Goal: Task Accomplishment & Management: Manage account settings

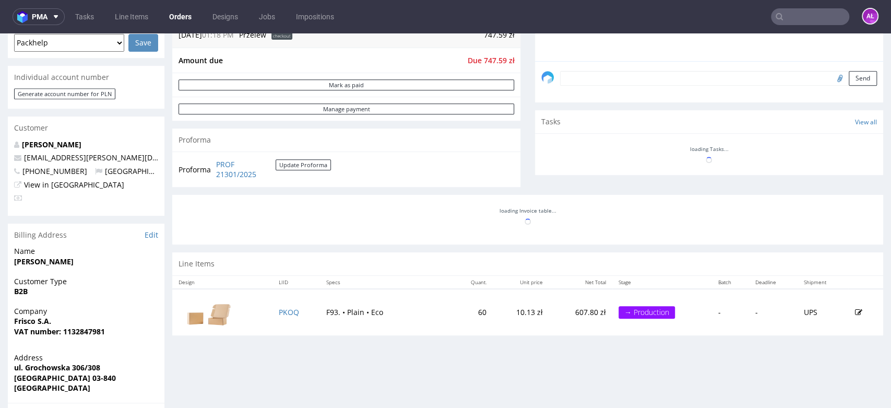
scroll to position [290, 0]
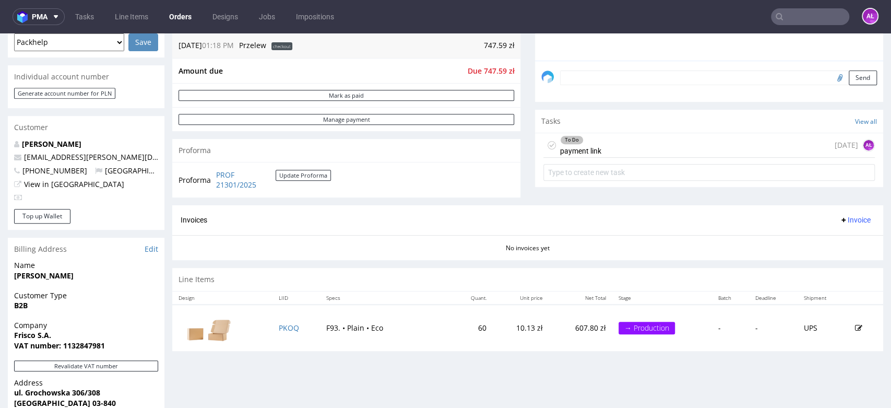
click at [585, 151] on div "To Do payment link" at bounding box center [580, 145] width 41 height 24
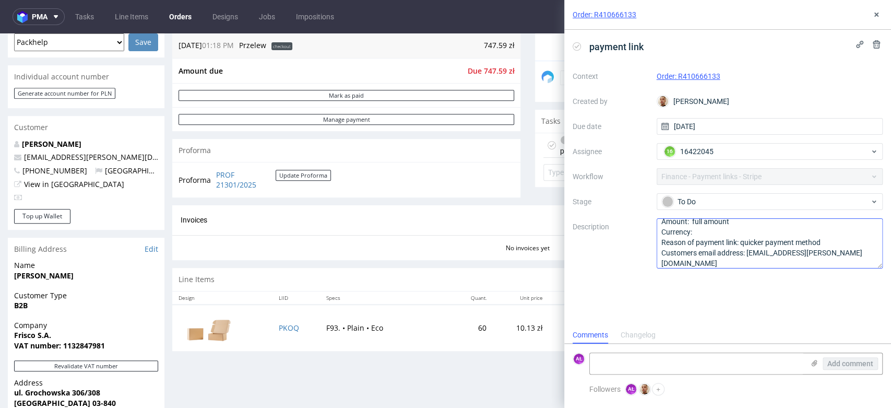
scroll to position [11, 0]
drag, startPoint x: 823, startPoint y: 253, endPoint x: 747, endPoint y: 252, distance: 76.2
click at [747, 252] on textarea "Amount: full amount Currency: Reason of payment link: quicker payment method Cu…" at bounding box center [769, 243] width 226 height 50
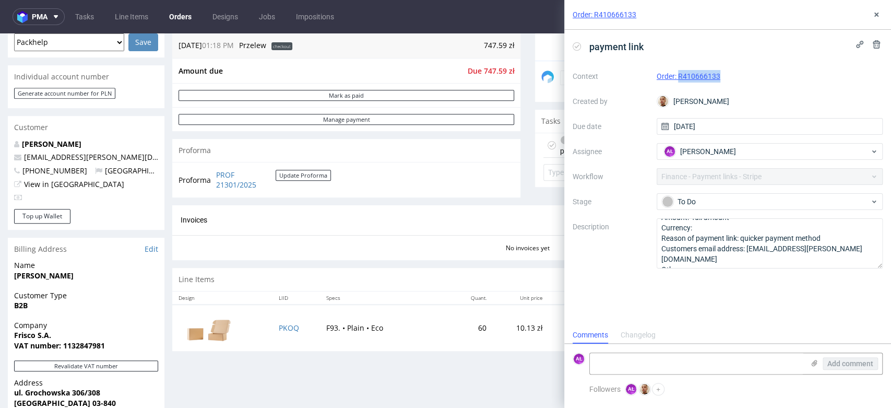
drag, startPoint x: 728, startPoint y: 76, endPoint x: 678, endPoint y: 85, distance: 50.8
click at [677, 85] on div "Context Order: R410666133 Created by [PERSON_NAME] Due date [DATE] Assignee AŁ …" at bounding box center [727, 168] width 310 height 200
copy link "R410666133"
drag, startPoint x: 475, startPoint y: 74, endPoint x: 497, endPoint y: 76, distance: 22.0
click at [497, 76] on td "Due 747.59 zł" at bounding box center [489, 71] width 50 height 13
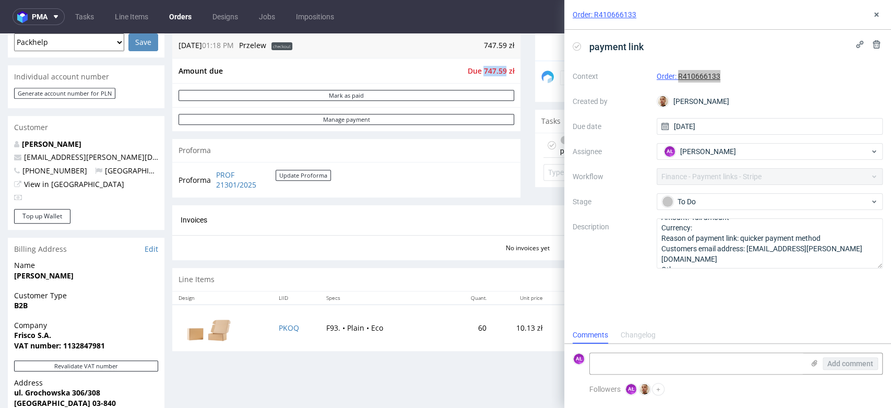
copy span "747.59"
click at [690, 356] on textarea at bounding box center [697, 363] width 214 height 21
type textarea "sent"
click at [829, 362] on span "Add comment" at bounding box center [850, 363] width 46 height 7
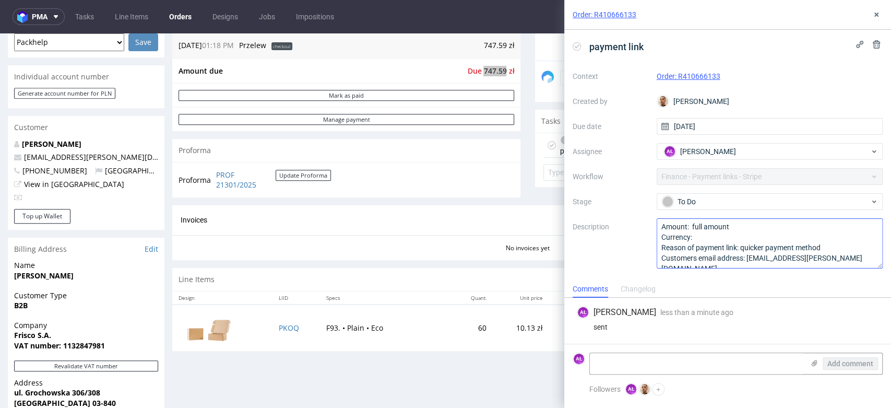
scroll to position [0, 0]
click at [731, 191] on div "Context Order: R410666133 Created by [PERSON_NAME] Due date [DATE] Assignee AŁ …" at bounding box center [727, 168] width 310 height 200
click at [737, 201] on div "To Do" at bounding box center [766, 201] width 208 height 11
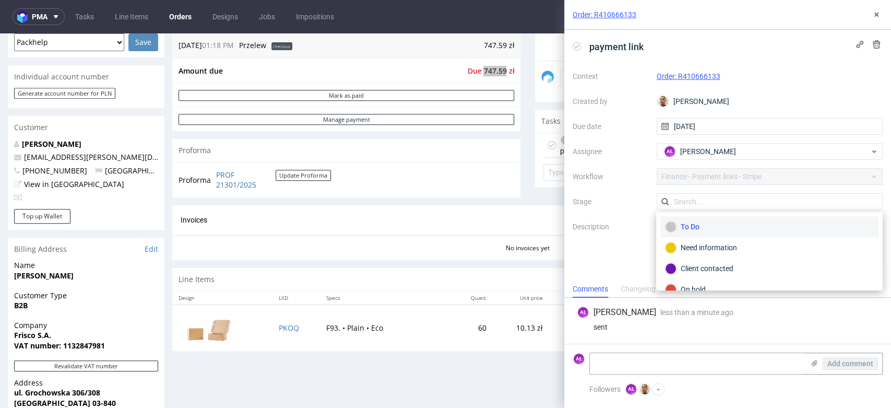
scroll to position [58, 0]
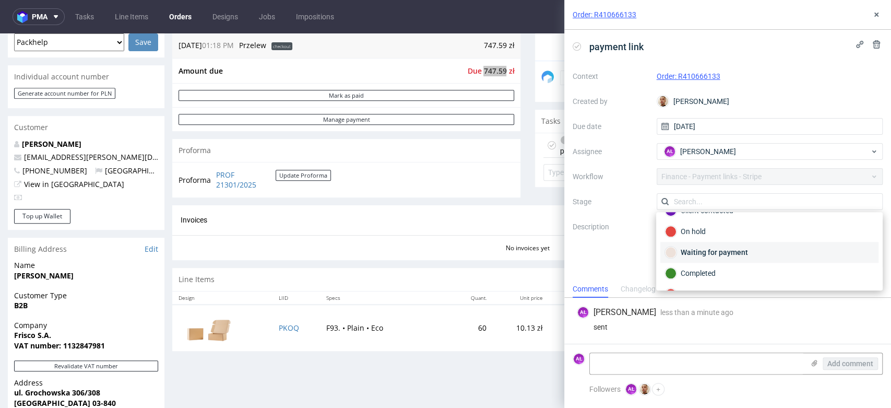
click at [746, 253] on div "Waiting for payment" at bounding box center [769, 251] width 209 height 11
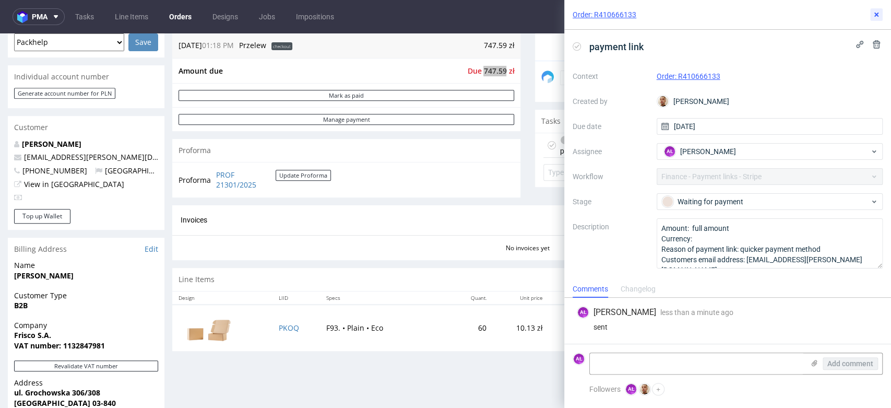
click at [874, 14] on icon at bounding box center [876, 14] width 8 height 8
